Goal: Transaction & Acquisition: Purchase product/service

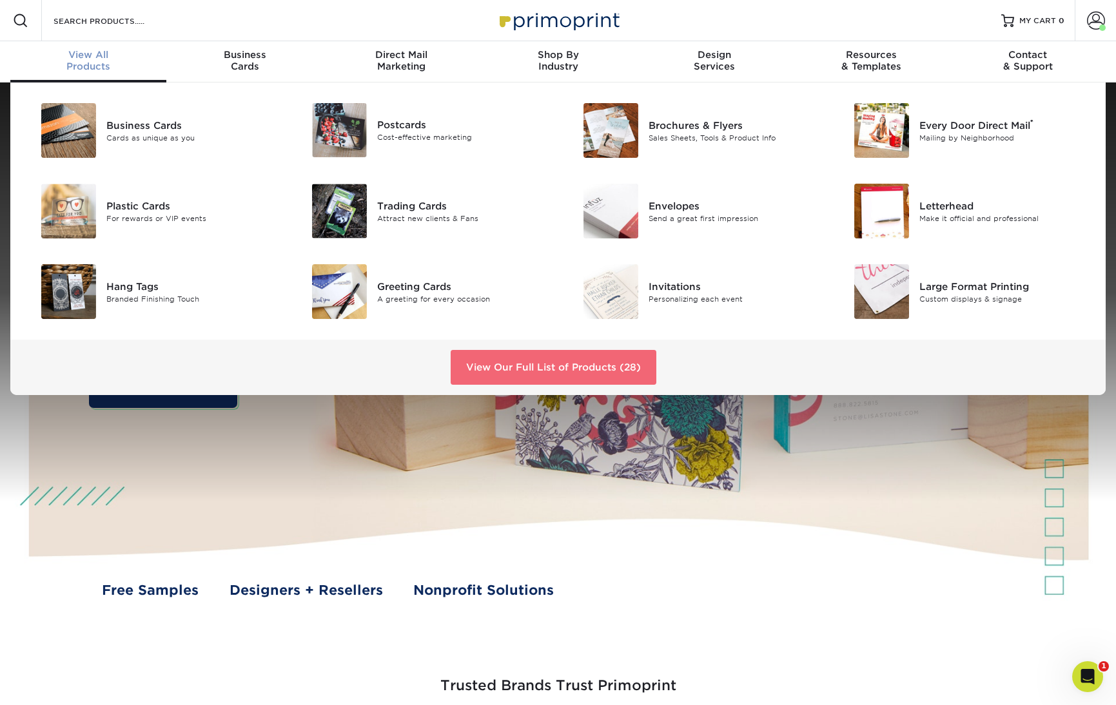
click at [610, 374] on link "View Our Full List of Products (28)" at bounding box center [553, 367] width 206 height 35
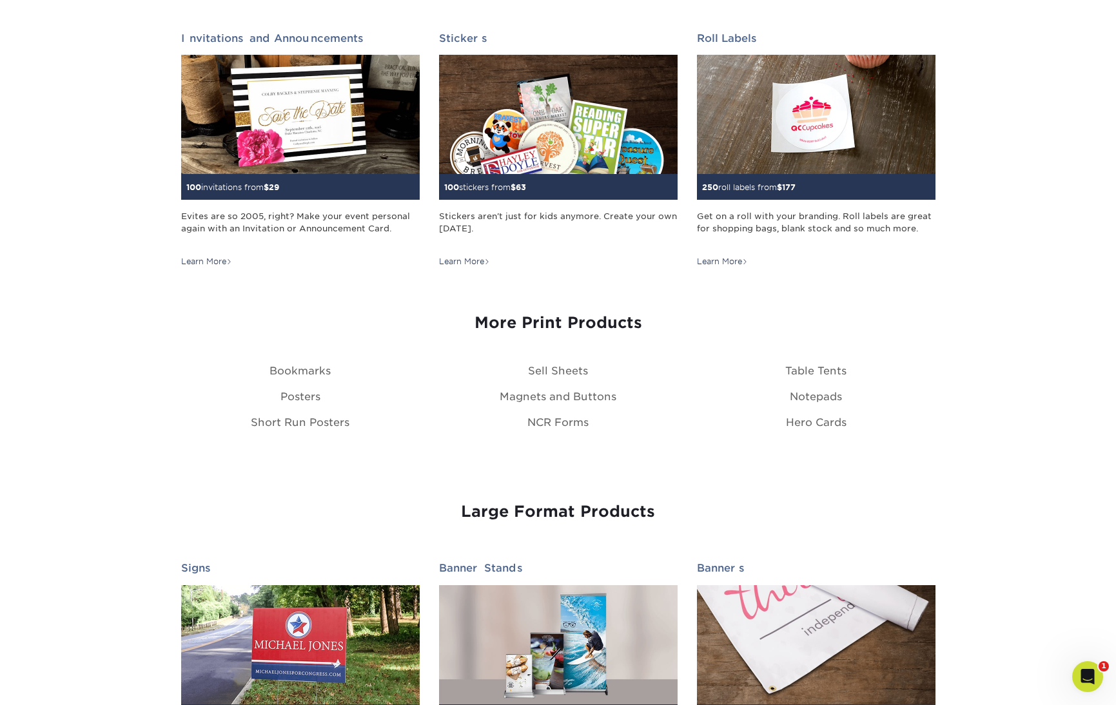
scroll to position [1305, 0]
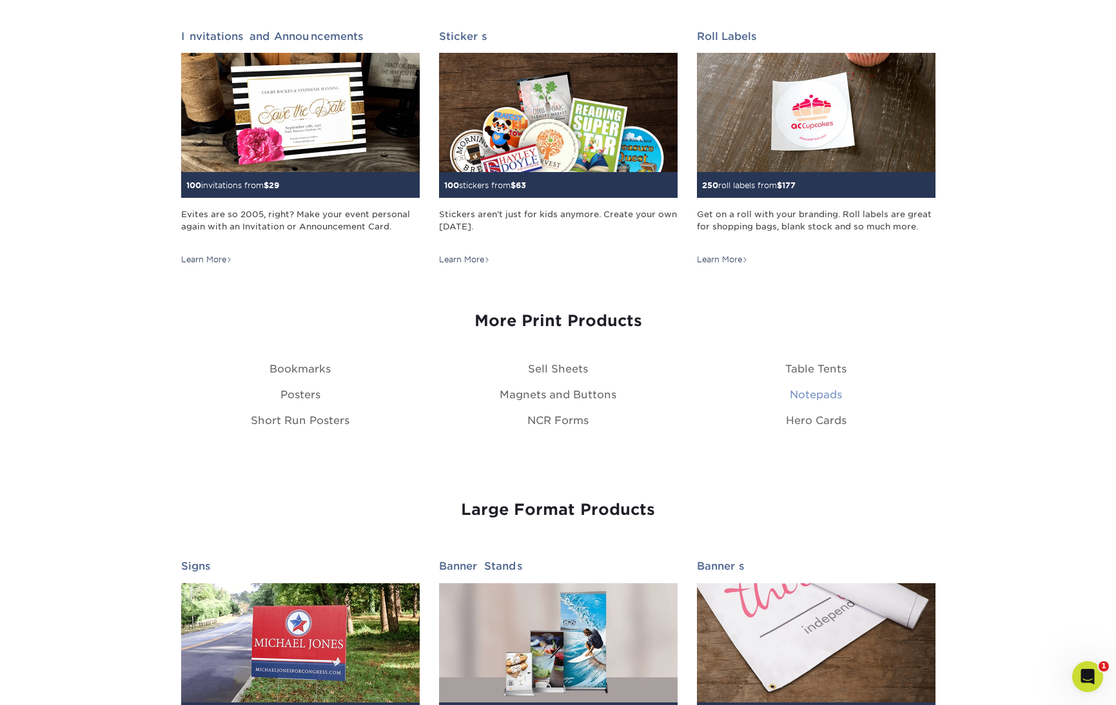
click at [805, 392] on link "Notepads" at bounding box center [815, 395] width 52 height 12
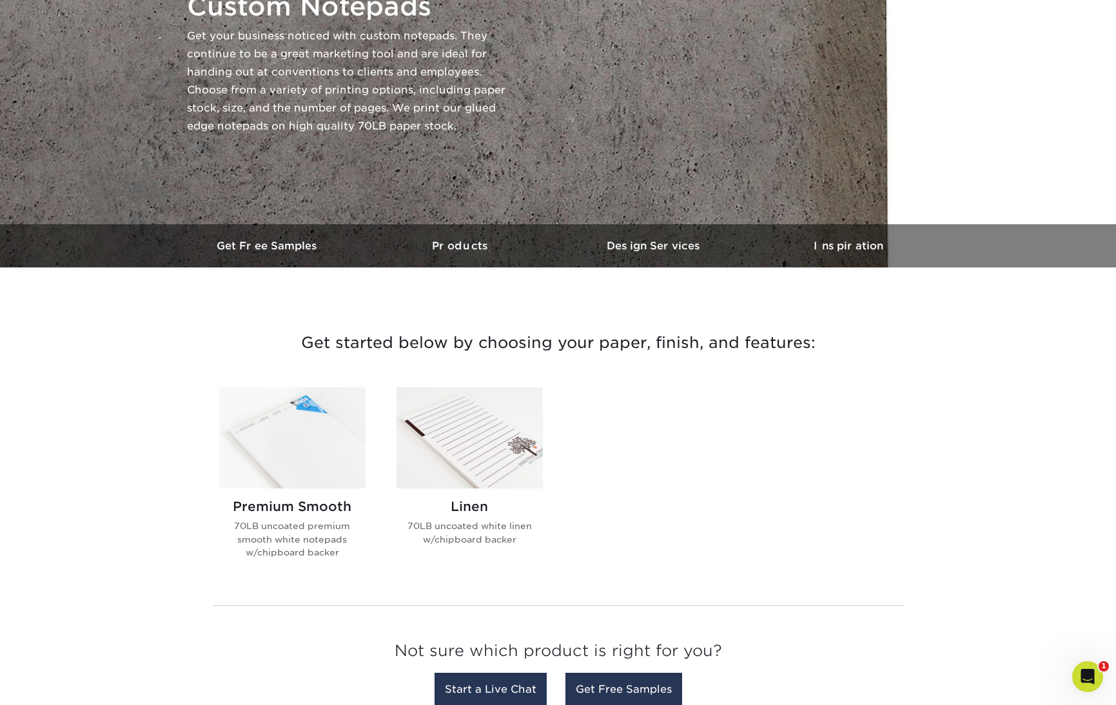
scroll to position [202, 0]
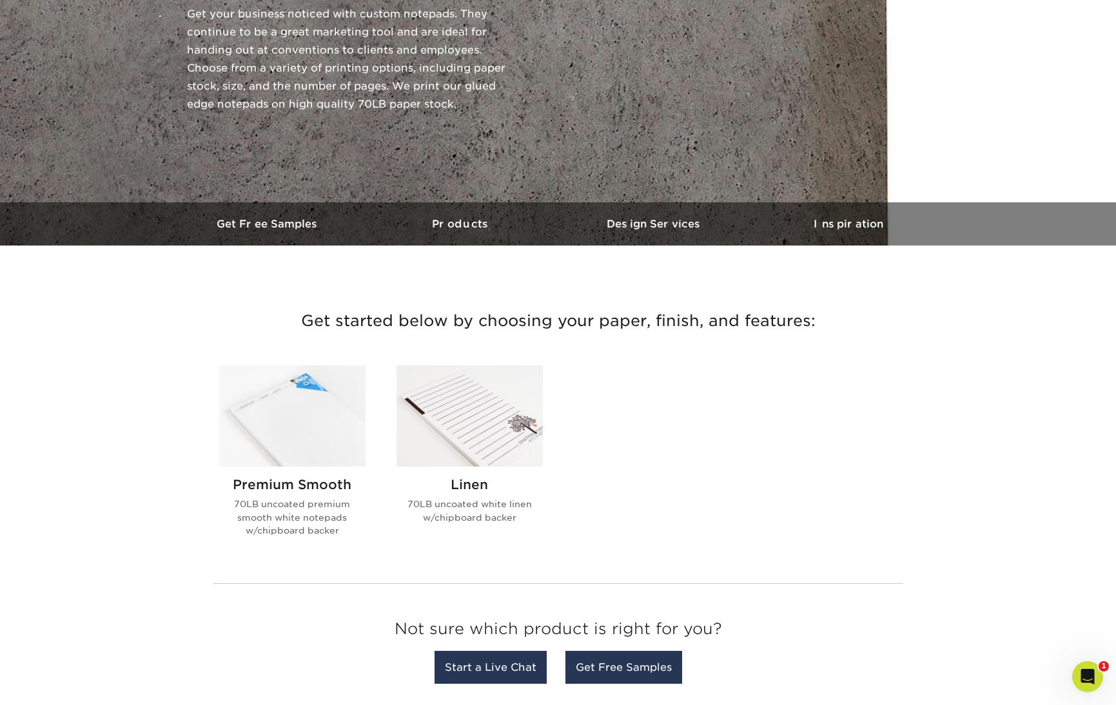
click at [333, 423] on img at bounding box center [292, 415] width 146 height 101
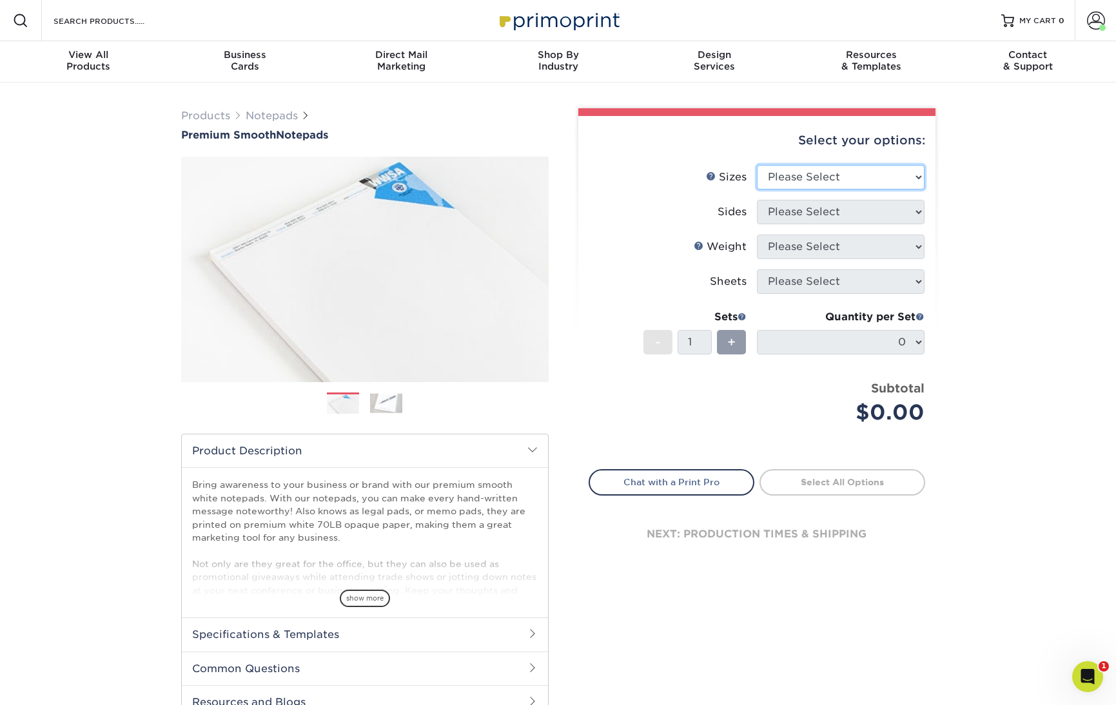
select select "4.00x6.00"
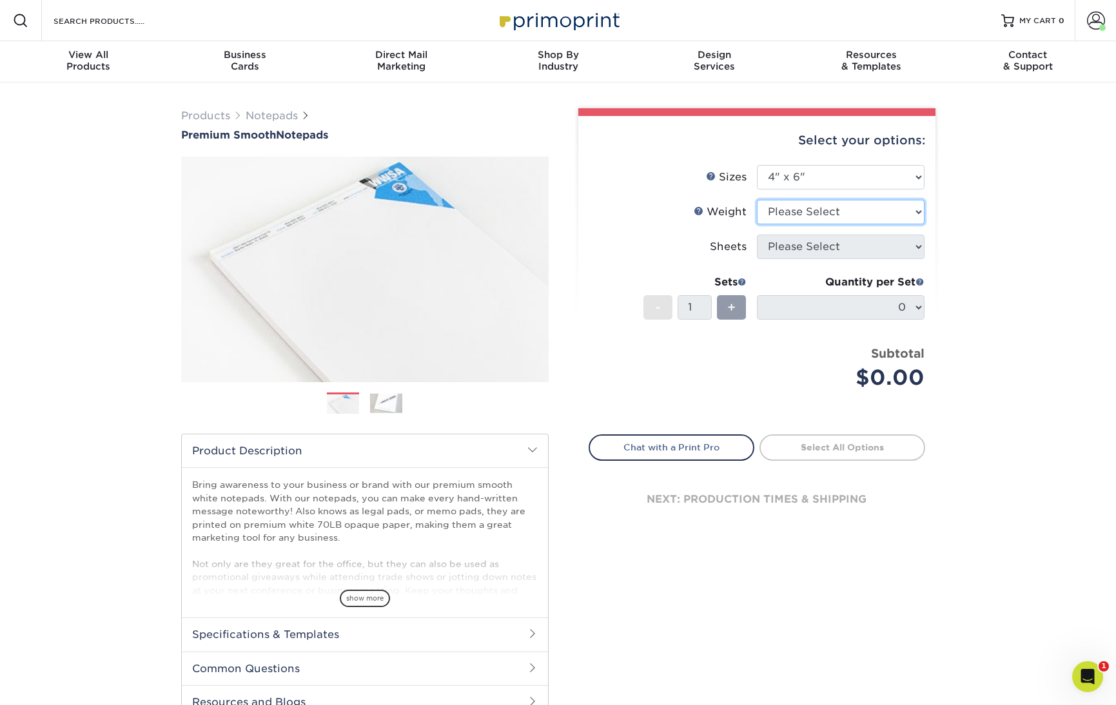
select select "70LB"
select select "50"
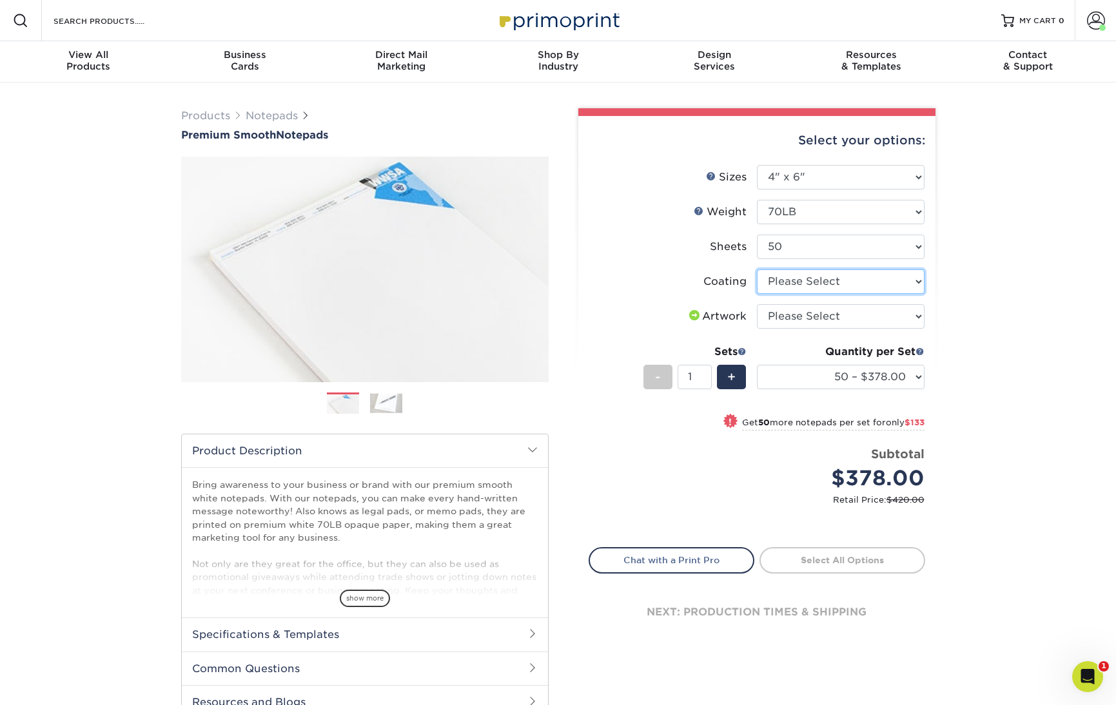
select select "3e7618de-abca-4bda-9f97-8b9129e913d8"
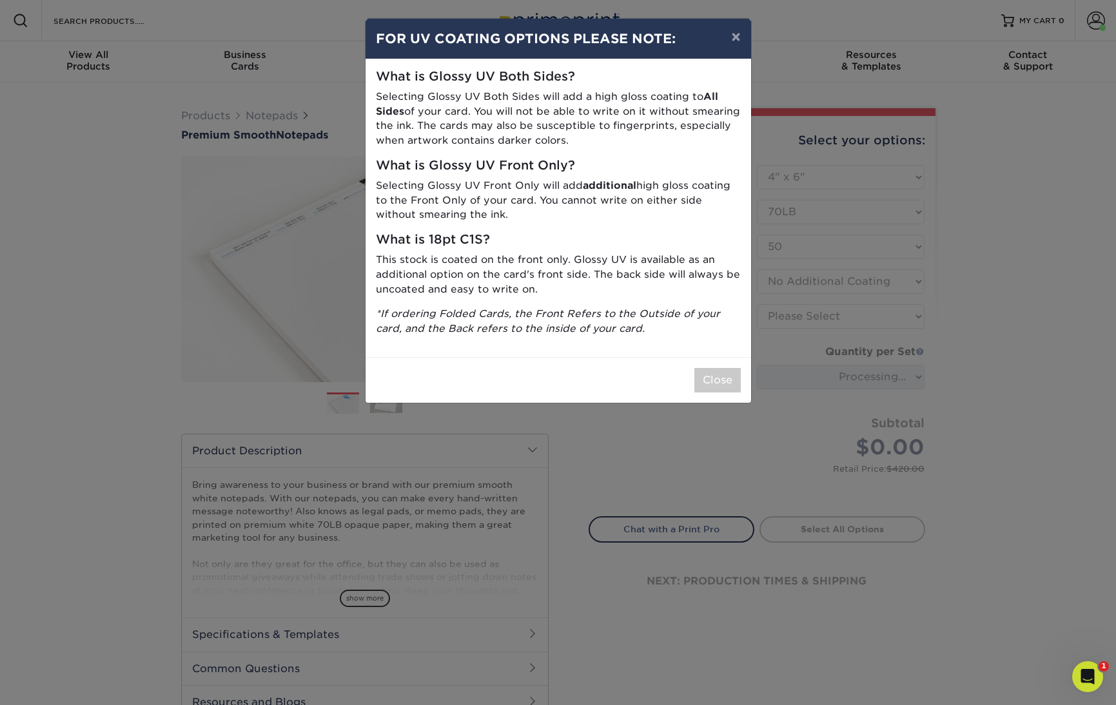
click at [726, 368] on button "Close" at bounding box center [717, 380] width 46 height 24
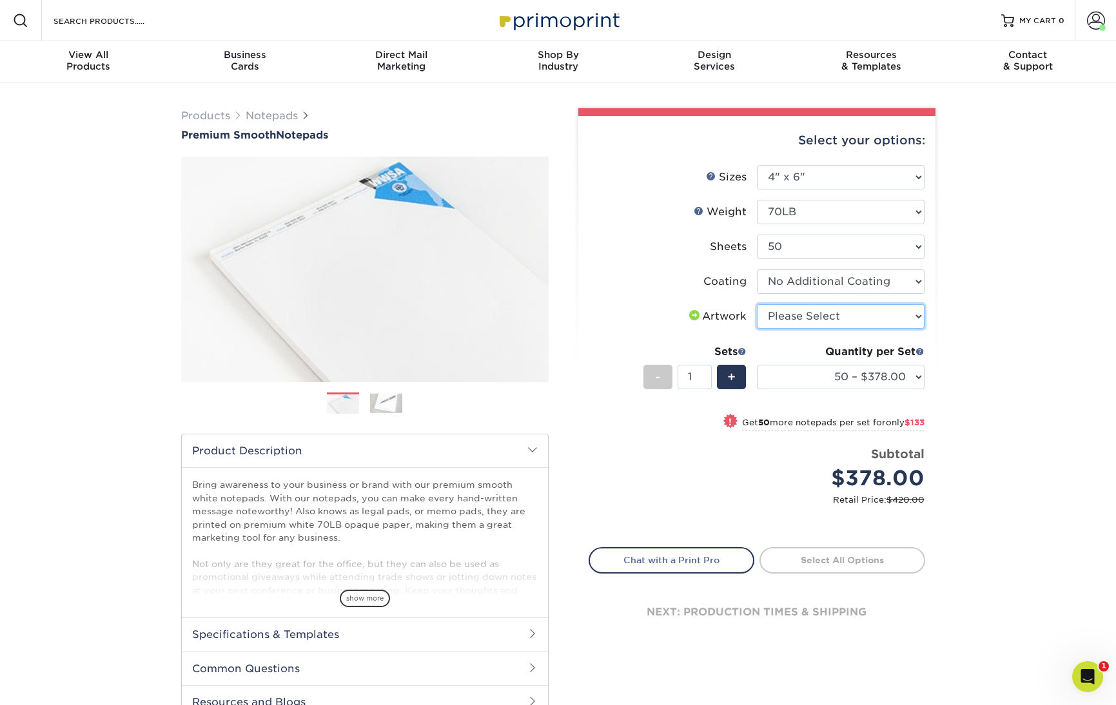
select select "upload"
